Goal: Task Accomplishment & Management: Complete application form

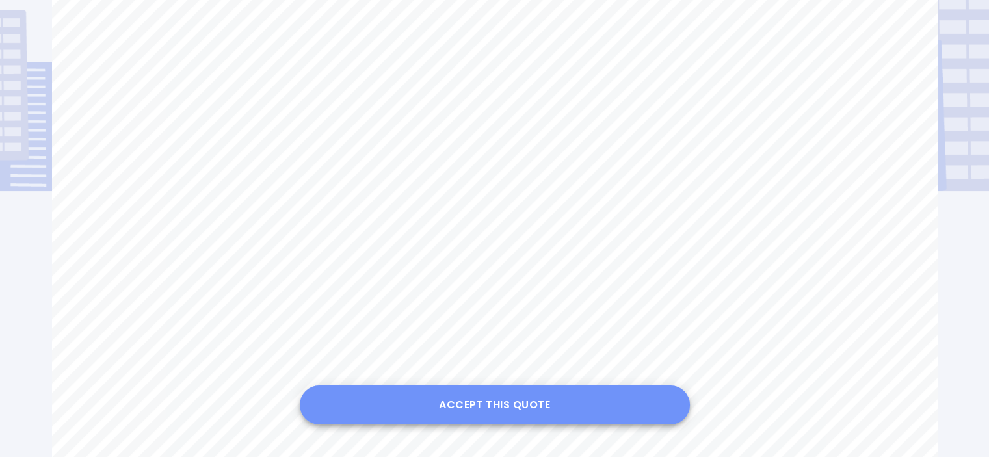
click at [525, 410] on button "Accept this Quote" at bounding box center [495, 404] width 390 height 39
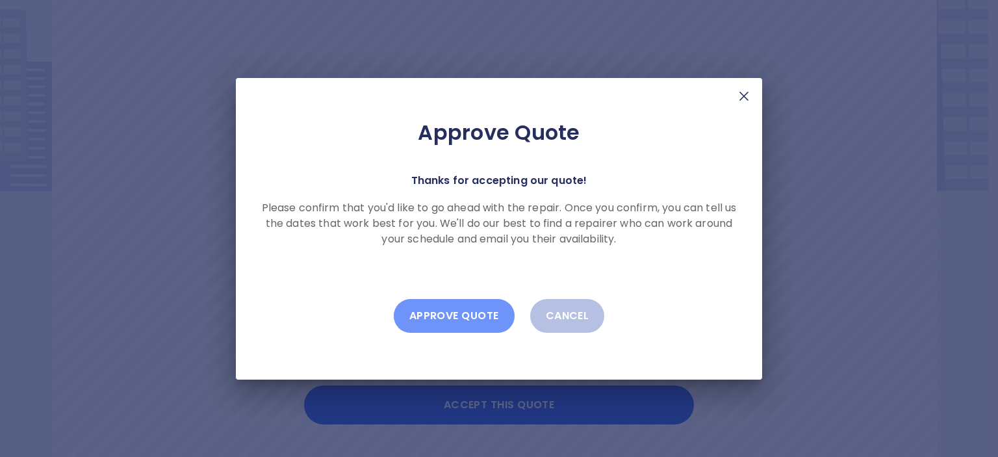
click at [454, 313] on button "Approve Quote" at bounding box center [454, 316] width 121 height 34
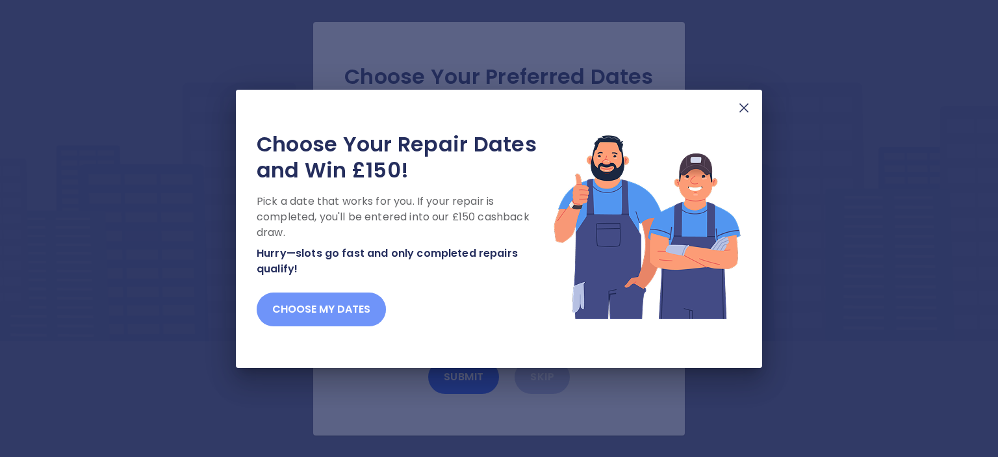
click at [351, 304] on button "Choose my dates" at bounding box center [321, 309] width 129 height 34
click at [744, 107] on img at bounding box center [744, 108] width 16 height 16
click at [744, 109] on img at bounding box center [744, 108] width 16 height 16
click at [741, 109] on img at bounding box center [744, 108] width 16 height 16
click at [742, 106] on img at bounding box center [744, 108] width 16 height 16
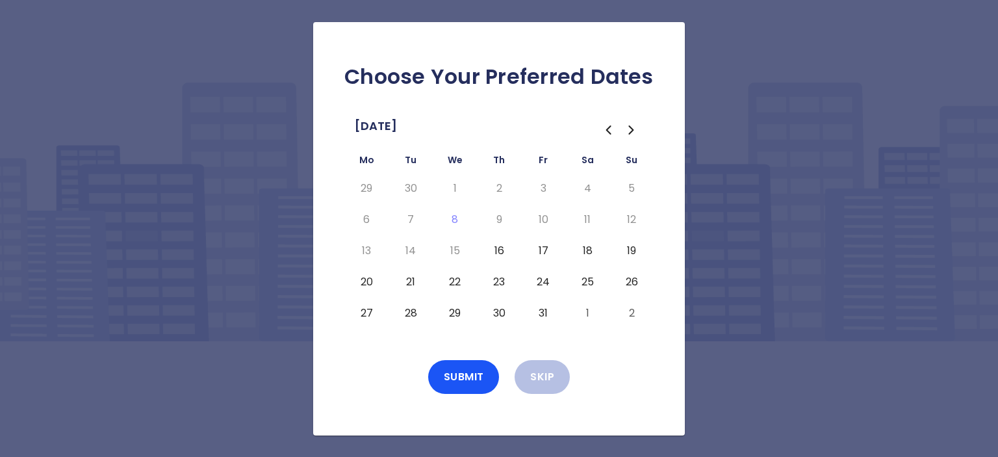
click at [502, 252] on button "16" at bounding box center [498, 250] width 23 height 21
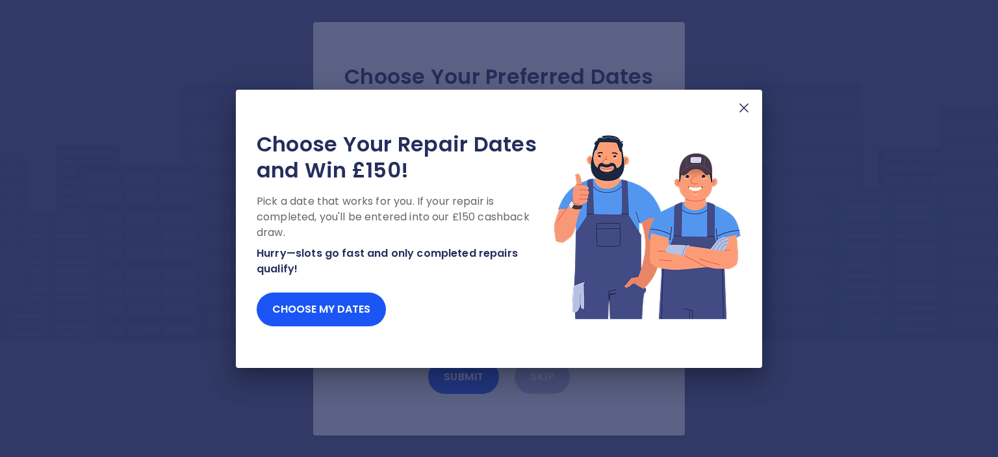
click at [744, 105] on img at bounding box center [744, 108] width 16 height 16
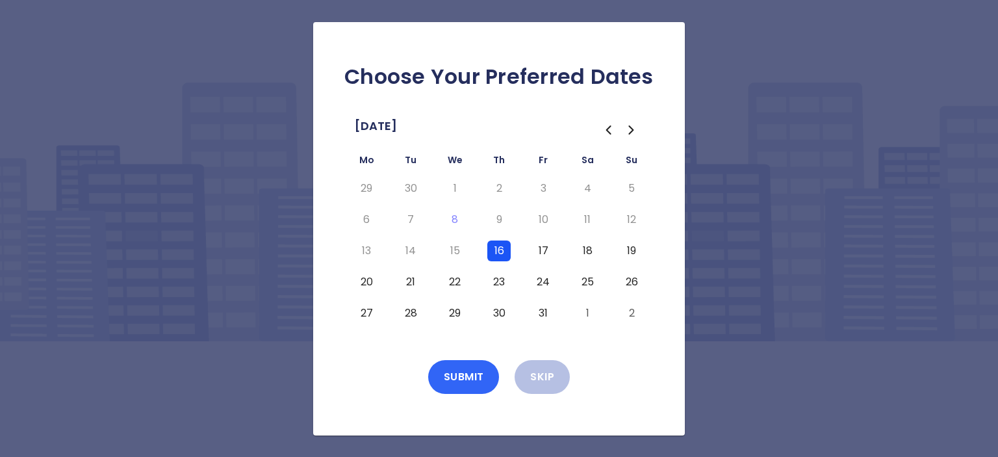
click at [474, 370] on button "Submit" at bounding box center [463, 377] width 71 height 34
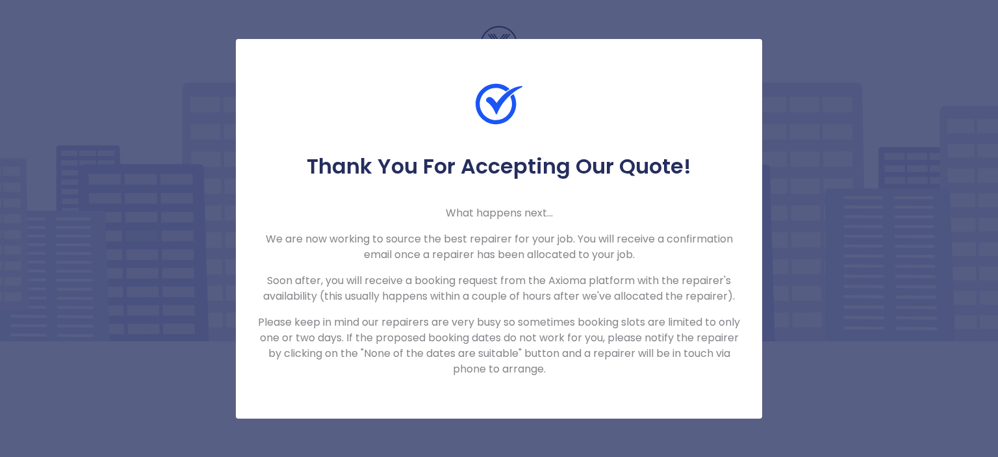
click at [919, 361] on div "Thank You For Accepting Our Quote! What happens next... We are now working to s…" at bounding box center [499, 228] width 998 height 457
